Goal: Obtain resource: Obtain resource

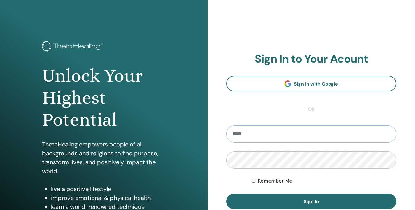
type input "**********"
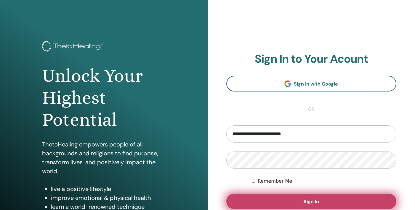
click at [317, 200] on span "Sign In" at bounding box center [311, 201] width 15 height 6
click at [315, 198] on button "Sign In" at bounding box center [312, 200] width 171 height 15
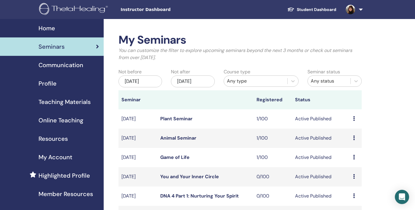
click at [69, 101] on span "Teaching Materials" at bounding box center [65, 101] width 52 height 9
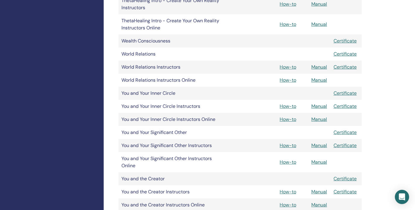
scroll to position [1024, 0]
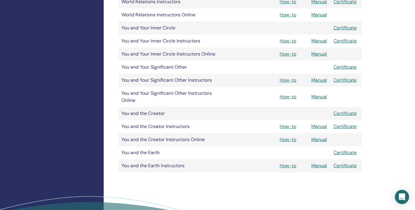
click at [319, 96] on link "Manual" at bounding box center [320, 96] width 16 height 6
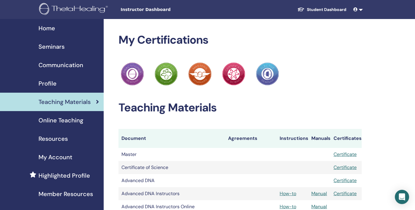
scroll to position [1024, 0]
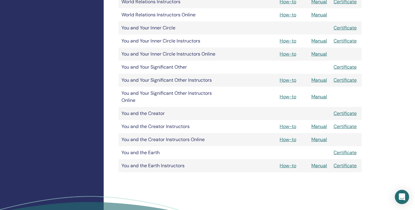
click at [318, 138] on link "Manual" at bounding box center [320, 139] width 16 height 6
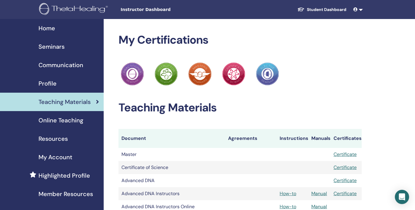
scroll to position [1024, 0]
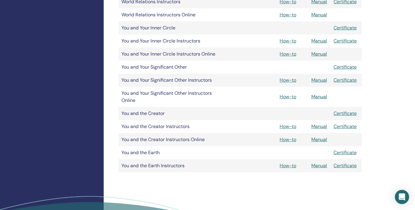
click at [320, 80] on link "Manual" at bounding box center [320, 80] width 16 height 6
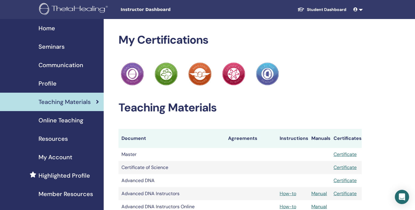
scroll to position [1024, 0]
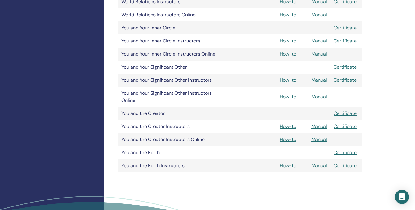
click at [322, 95] on link "Manual" at bounding box center [320, 96] width 16 height 6
